Goal: Task Accomplishment & Management: Manage account settings

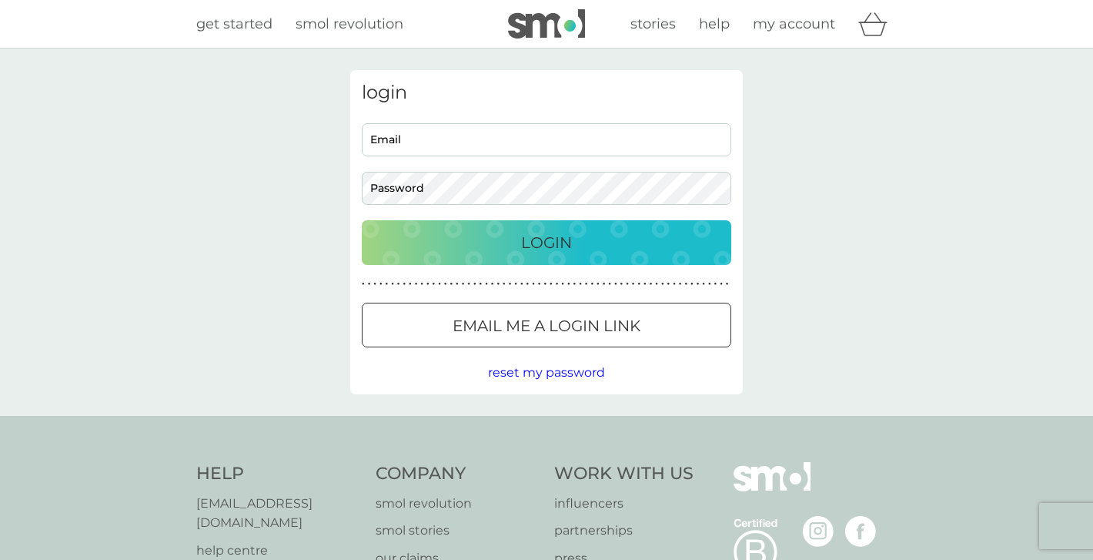
type input "[EMAIL_ADDRESS][DOMAIN_NAME]"
drag, startPoint x: 600, startPoint y: 239, endPoint x: 600, endPoint y: 263, distance: 23.1
click at [600, 239] on div "Login" at bounding box center [546, 242] width 339 height 25
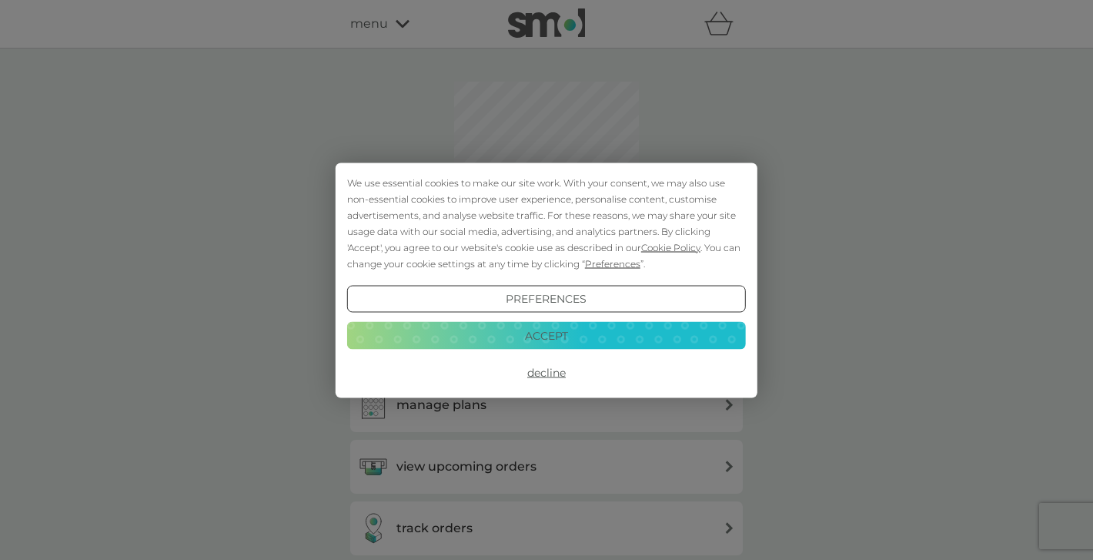
click at [509, 336] on button "Accept" at bounding box center [546, 336] width 399 height 28
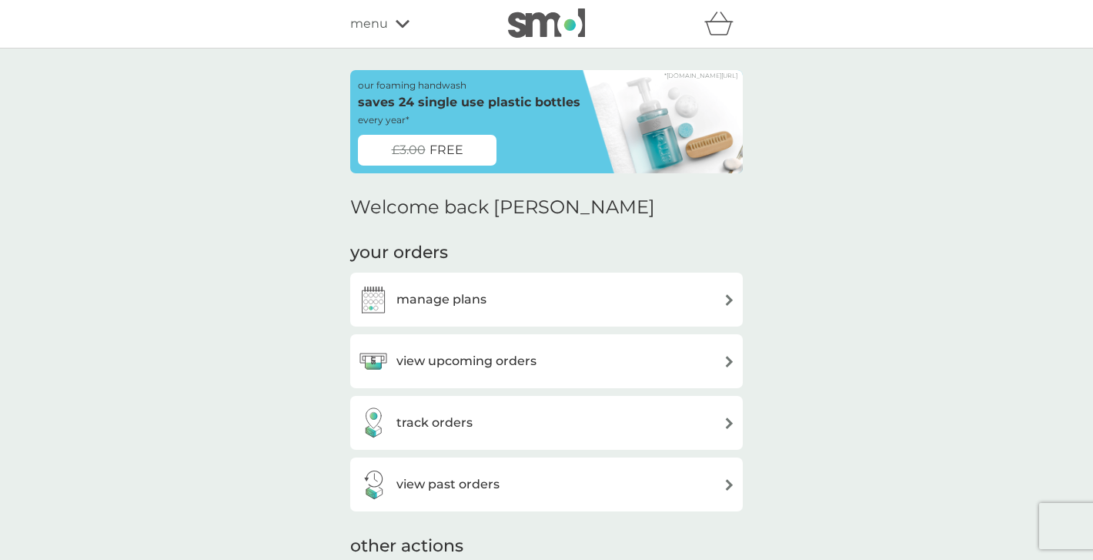
click at [521, 300] on div "manage plans" at bounding box center [546, 299] width 377 height 31
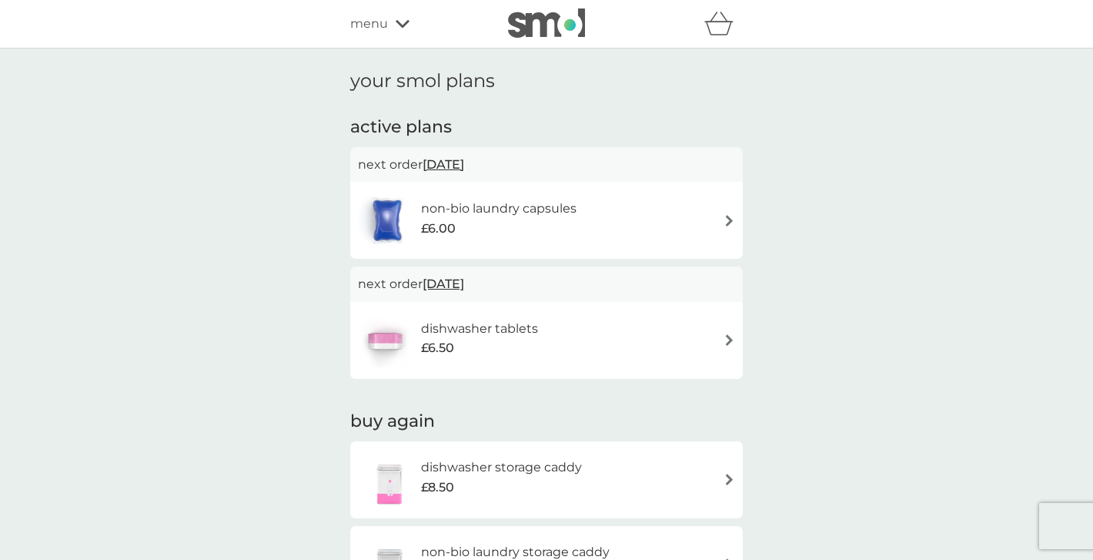
click at [464, 166] on span "2 Jan 2026" at bounding box center [444, 164] width 42 height 30
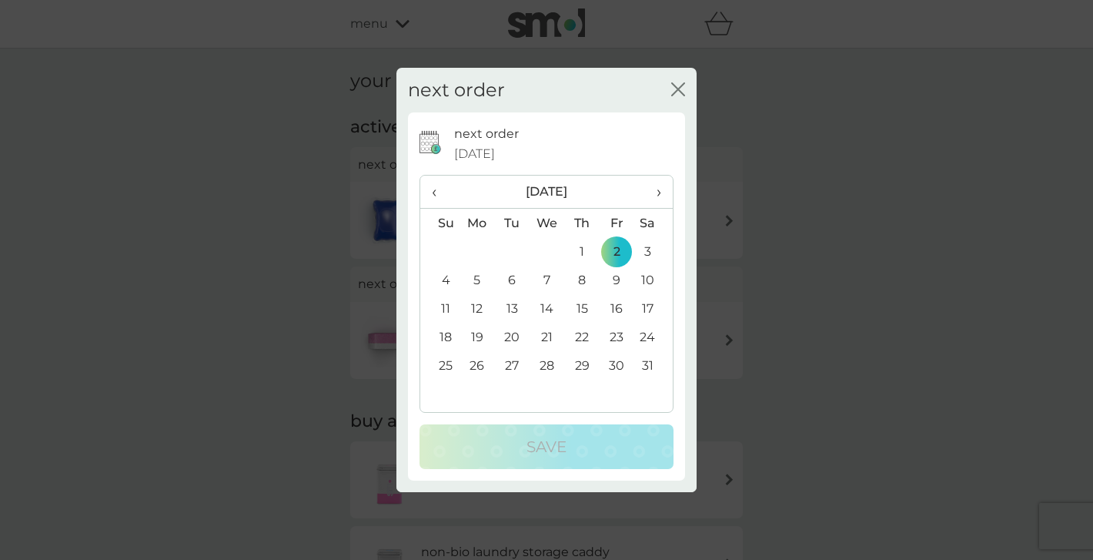
click at [439, 189] on span "‹" at bounding box center [440, 192] width 16 height 32
click at [662, 189] on th "›" at bounding box center [654, 192] width 39 height 33
click at [474, 247] on td "1" at bounding box center [477, 251] width 35 height 28
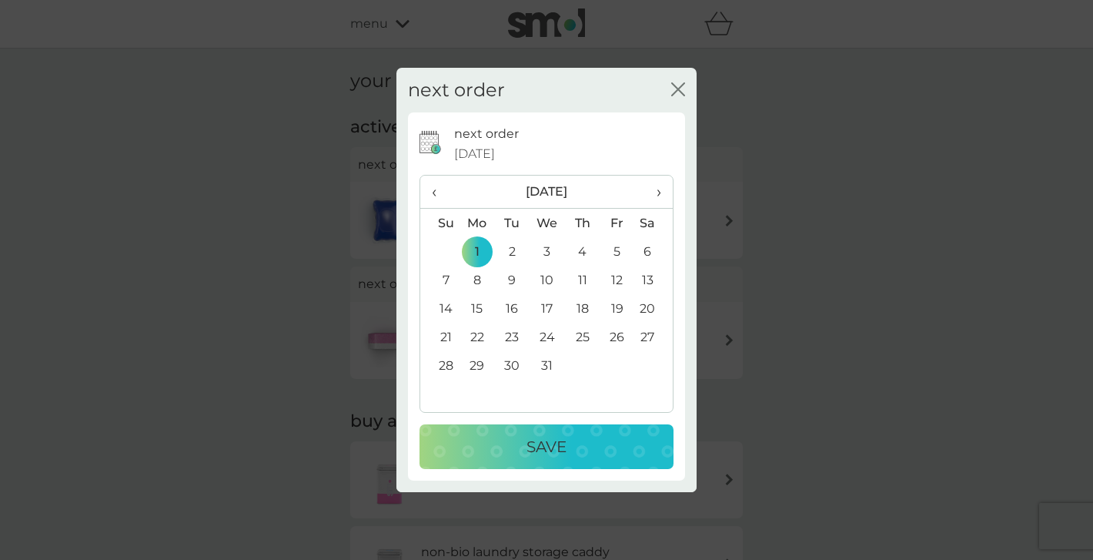
click at [536, 437] on p "Save" at bounding box center [547, 446] width 40 height 25
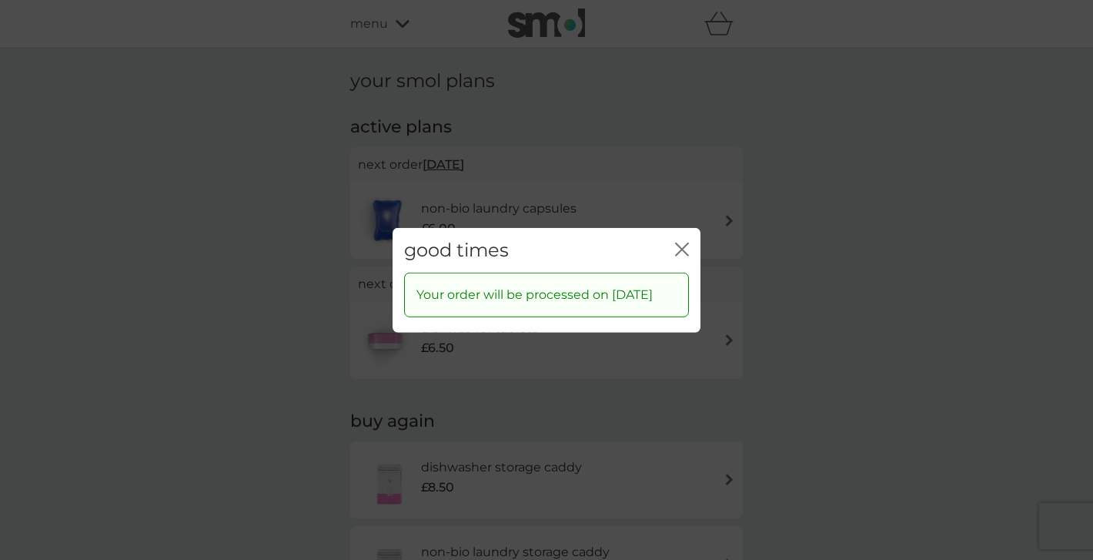
click at [688, 242] on icon "close" at bounding box center [682, 249] width 14 height 14
